Goal: Information Seeking & Learning: Learn about a topic

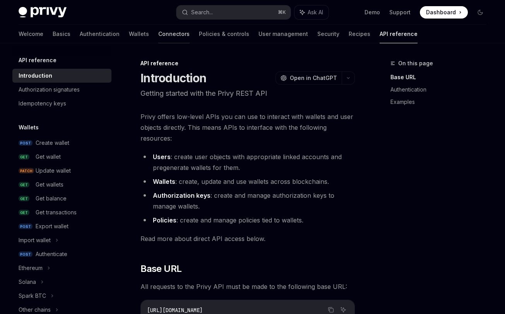
click at [158, 31] on link "Connectors" at bounding box center [173, 34] width 31 height 19
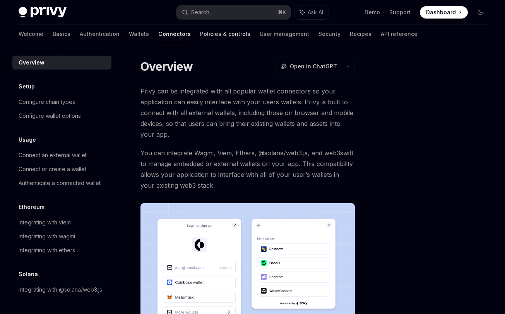
click at [200, 32] on link "Policies & controls" at bounding box center [225, 34] width 50 height 19
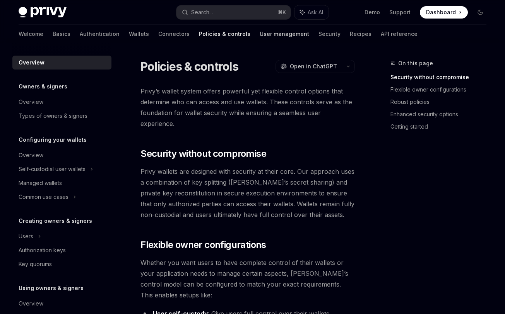
click at [259, 33] on link "User management" at bounding box center [283, 34] width 49 height 19
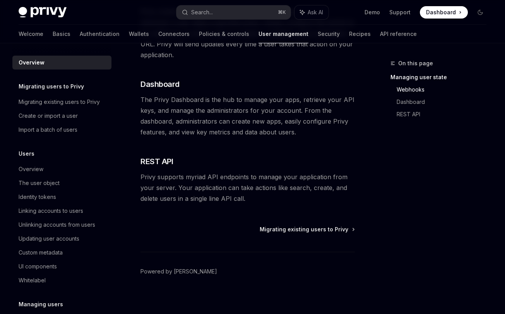
scroll to position [220, 0]
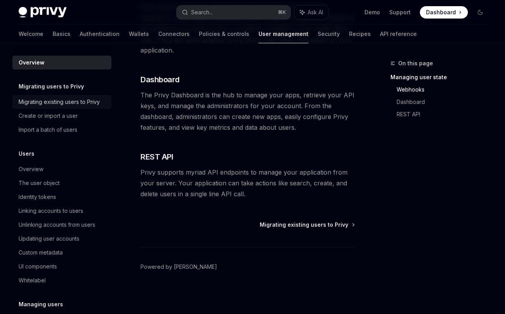
click at [85, 106] on div "Migrating existing users to Privy" at bounding box center [59, 101] width 81 height 9
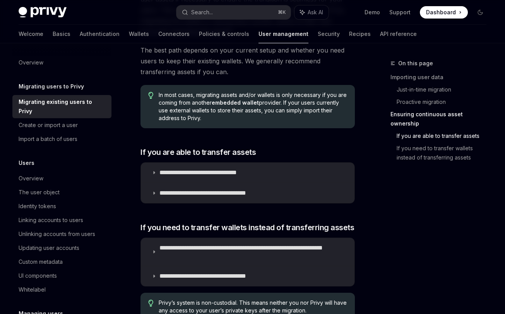
scroll to position [1118, 0]
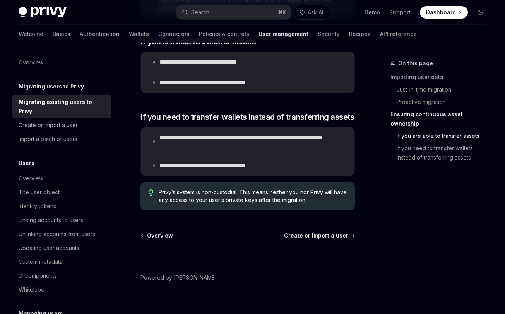
click at [39, 8] on img at bounding box center [43, 12] width 48 height 11
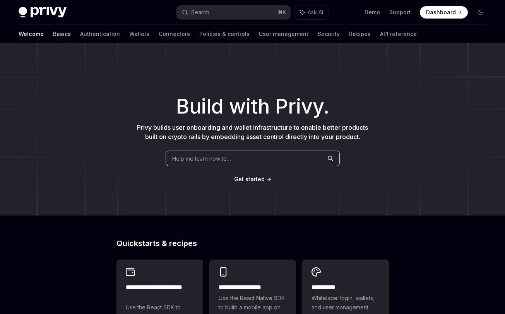
click at [53, 36] on link "Basics" at bounding box center [62, 34] width 18 height 19
type textarea "*"
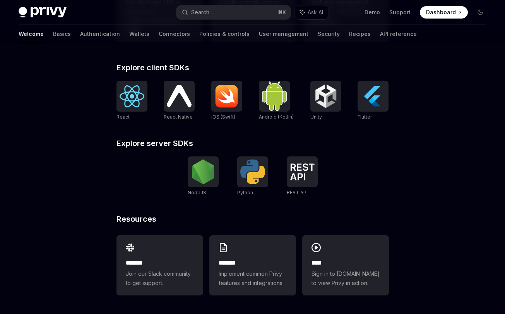
scroll to position [266, 0]
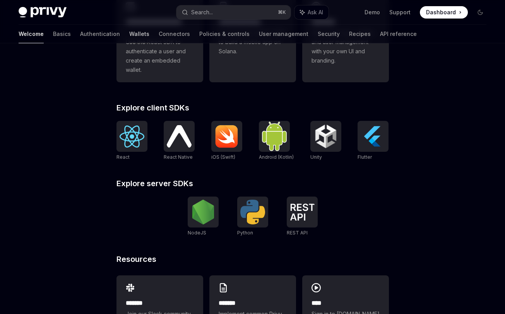
click at [129, 33] on link "Wallets" at bounding box center [139, 34] width 20 height 19
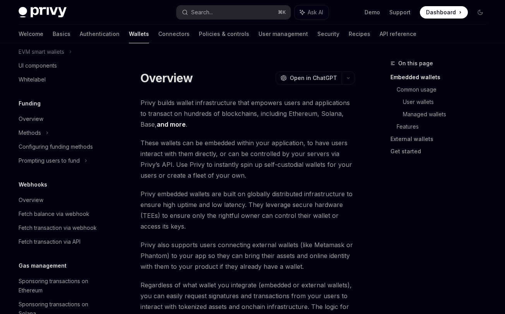
scroll to position [225, 0]
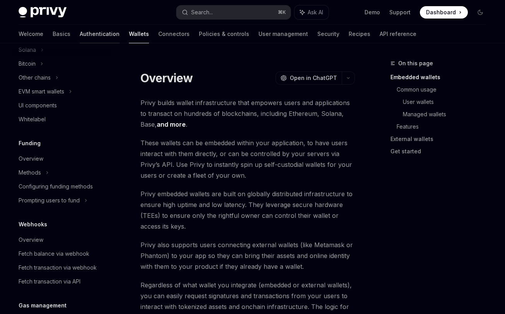
click at [80, 29] on link "Authentication" at bounding box center [100, 34] width 40 height 19
type textarea "*"
